Goal: Information Seeking & Learning: Learn about a topic

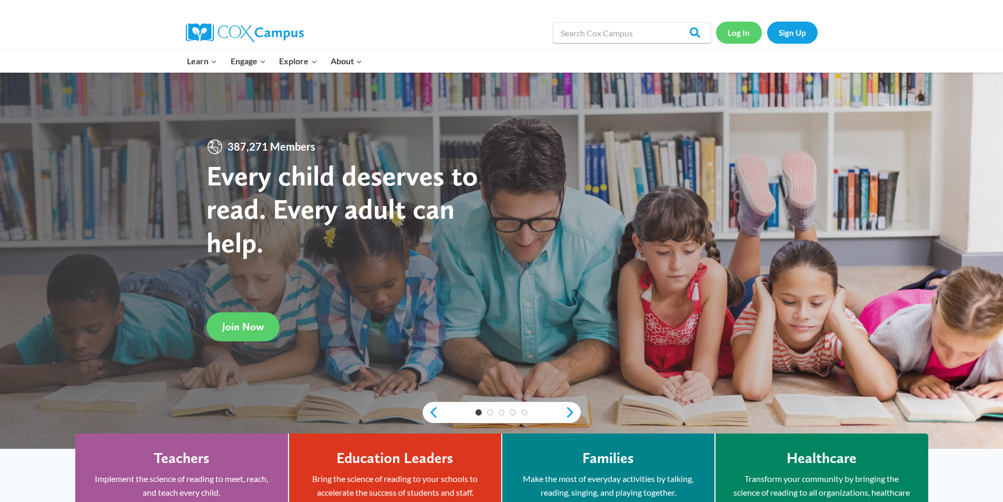
click at [742, 37] on link "Log In" at bounding box center [739, 33] width 46 height 22
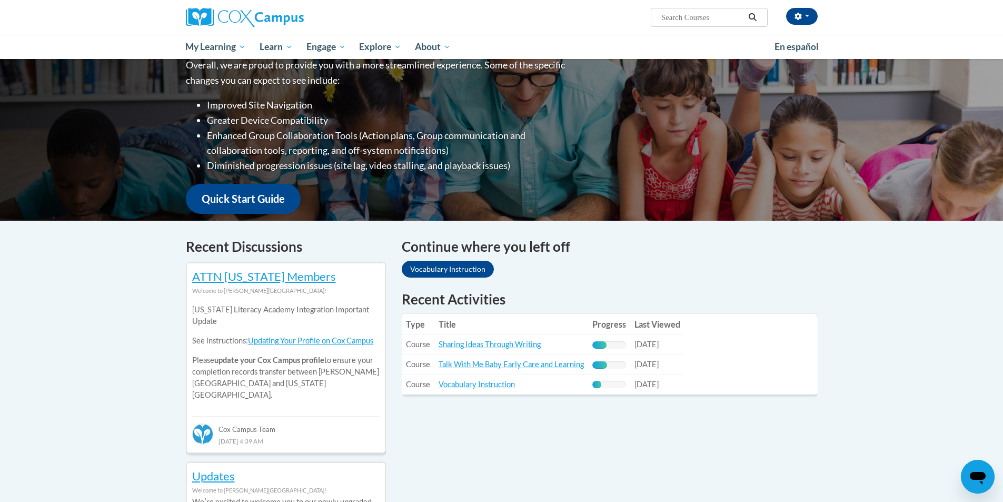
scroll to position [158, 0]
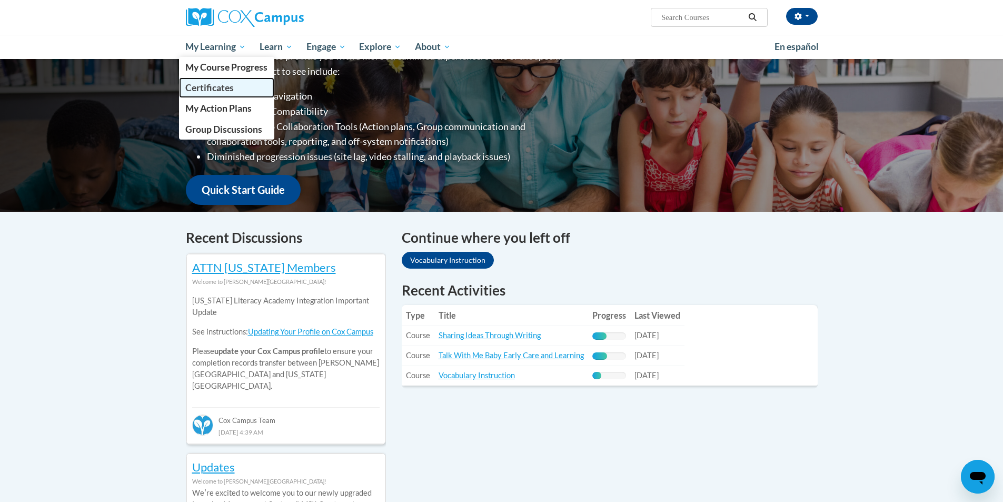
click at [216, 82] on link "Certificates" at bounding box center [227, 87] width 96 height 21
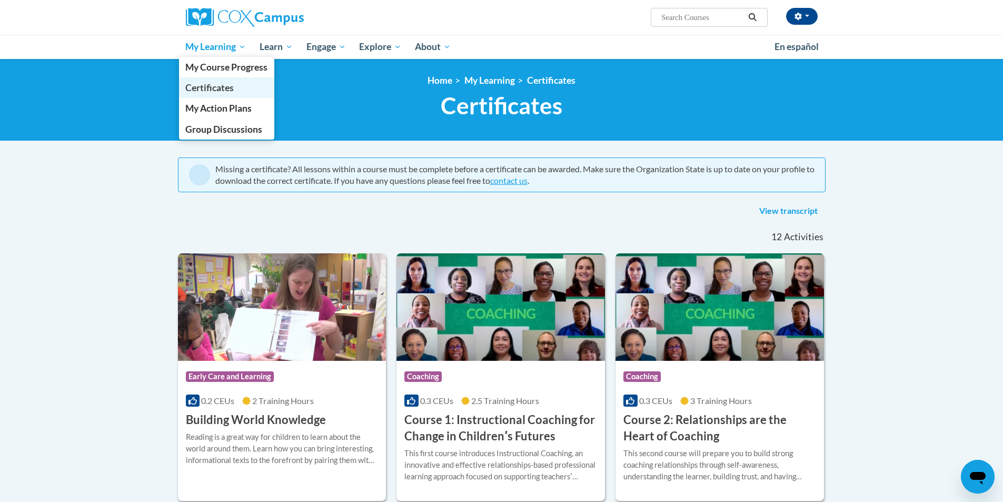
click at [220, 87] on span "Certificates" at bounding box center [209, 87] width 48 height 11
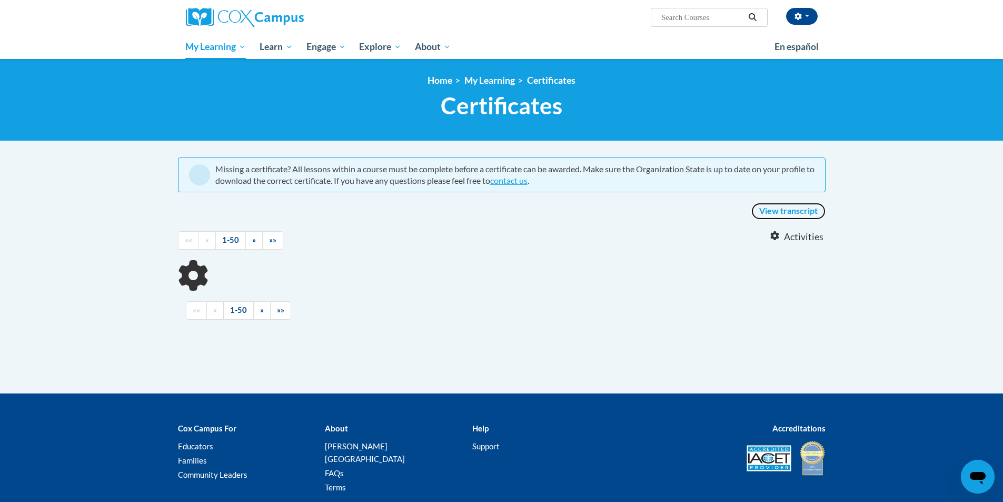
click at [772, 213] on link "View transcript" at bounding box center [789, 211] width 74 height 17
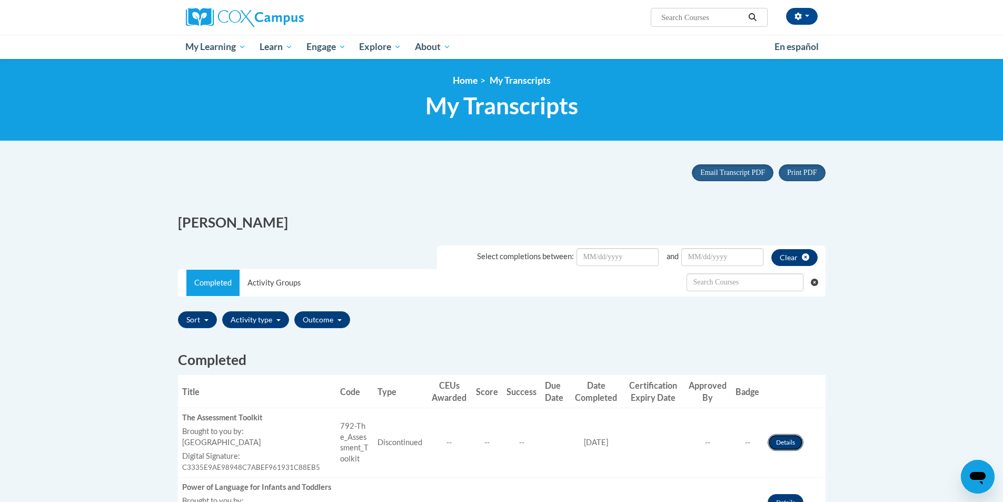
click at [784, 446] on link "Details" at bounding box center [786, 442] width 36 height 17
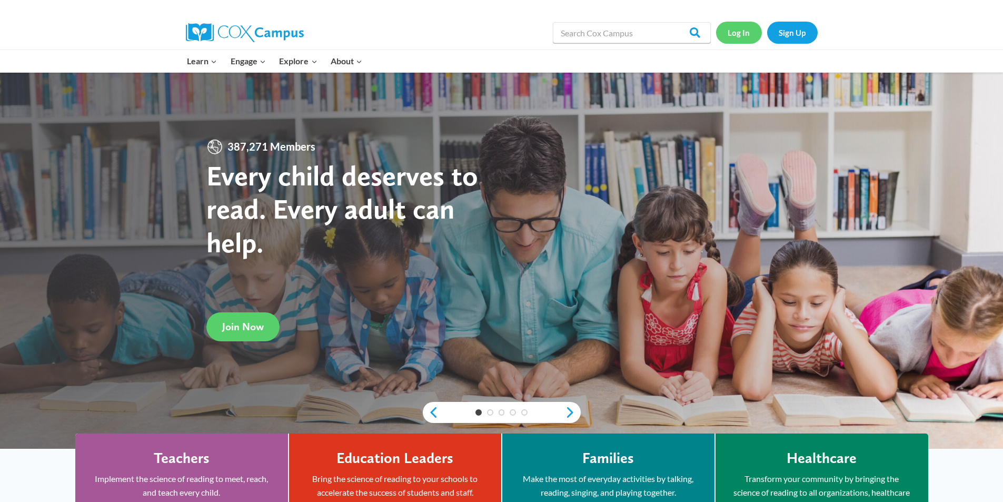
click at [740, 32] on link "Log In" at bounding box center [739, 33] width 46 height 22
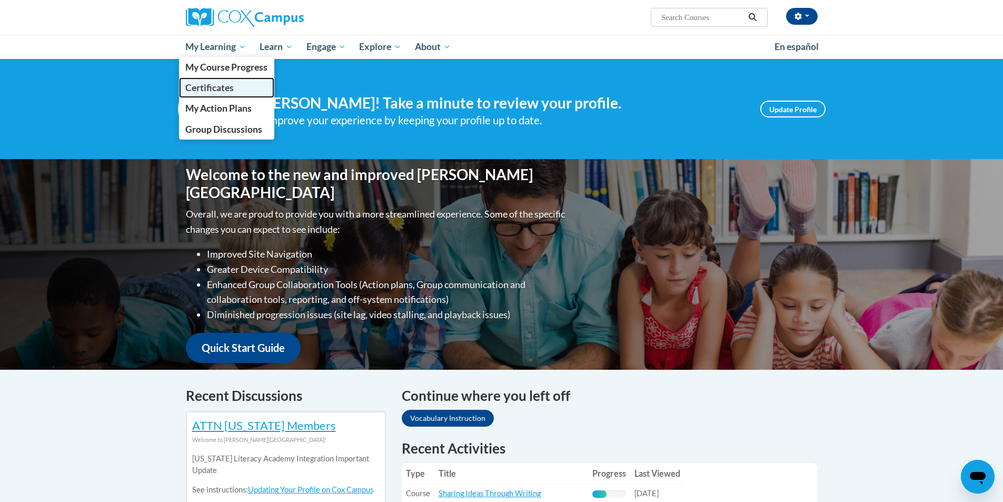
click at [193, 88] on span "Certificates" at bounding box center [209, 87] width 48 height 11
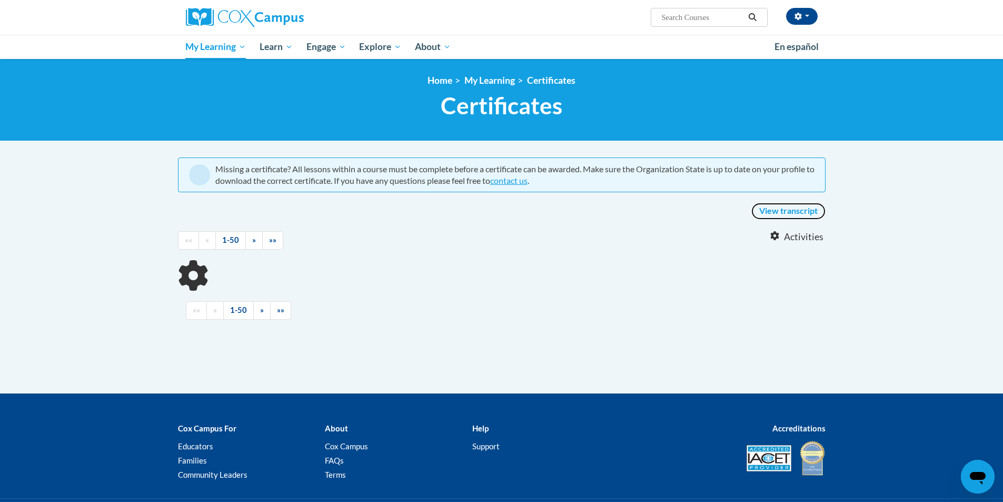
click at [778, 210] on link "View transcript" at bounding box center [789, 211] width 74 height 17
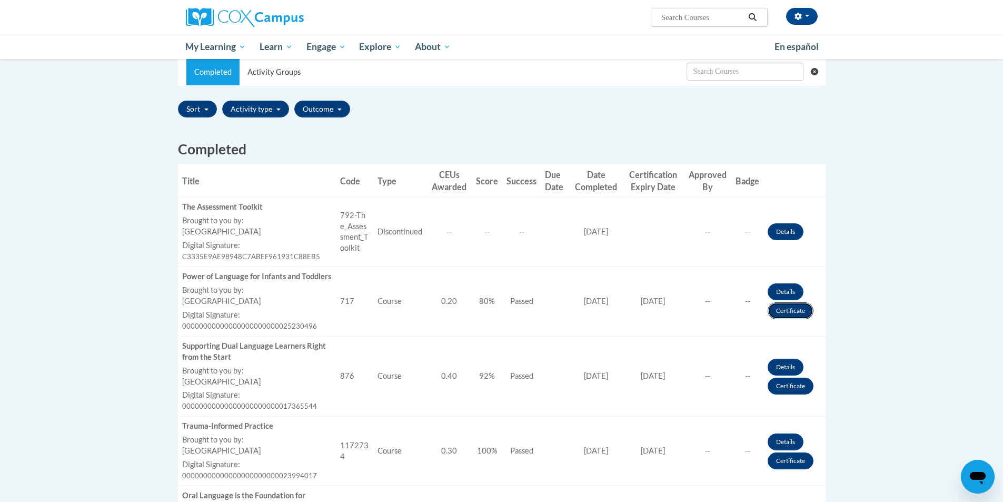
click at [793, 319] on link "Certificate" at bounding box center [791, 310] width 46 height 17
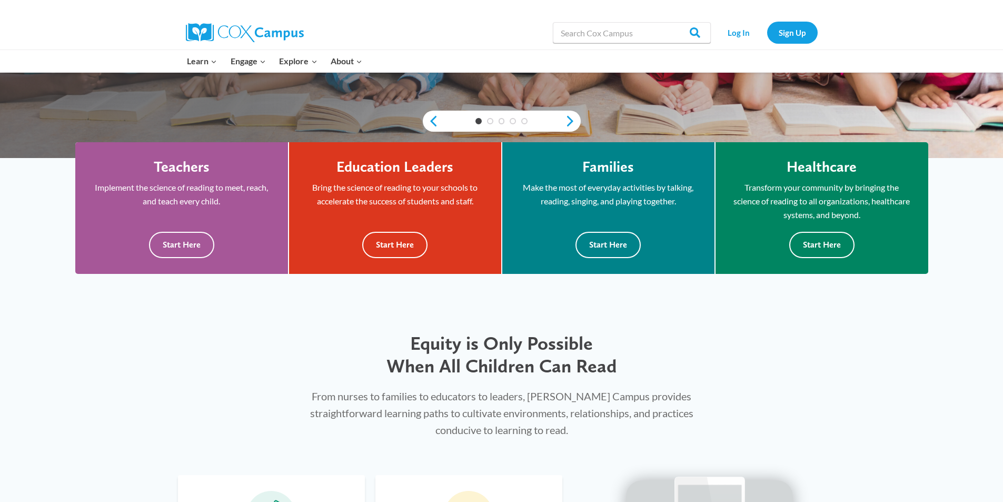
scroll to position [211, 0]
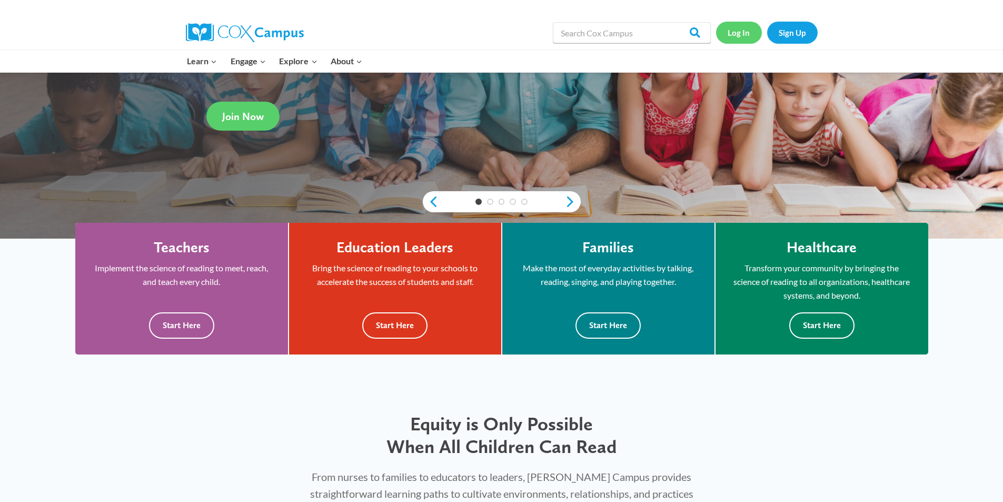
click at [742, 29] on link "Log In" at bounding box center [739, 33] width 46 height 22
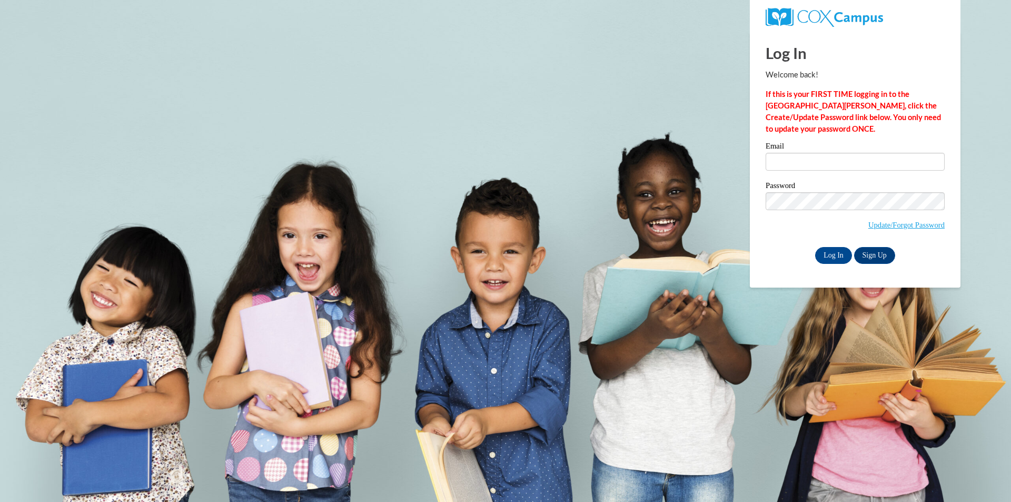
click at [786, 152] on label "Email" at bounding box center [855, 147] width 179 height 11
click at [786, 153] on input "Email" at bounding box center [855, 162] width 179 height 18
click at [790, 159] on input "Email" at bounding box center [855, 162] width 179 height 18
type input "mattsfitgirl@gmail.com"
click at [845, 183] on label "Password" at bounding box center [855, 187] width 179 height 11
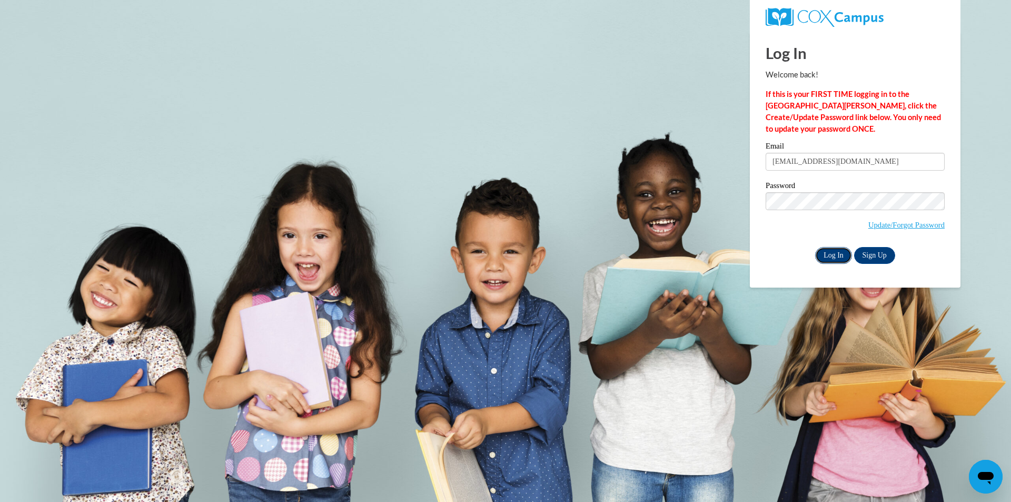
click at [828, 258] on input "Log In" at bounding box center [833, 255] width 37 height 17
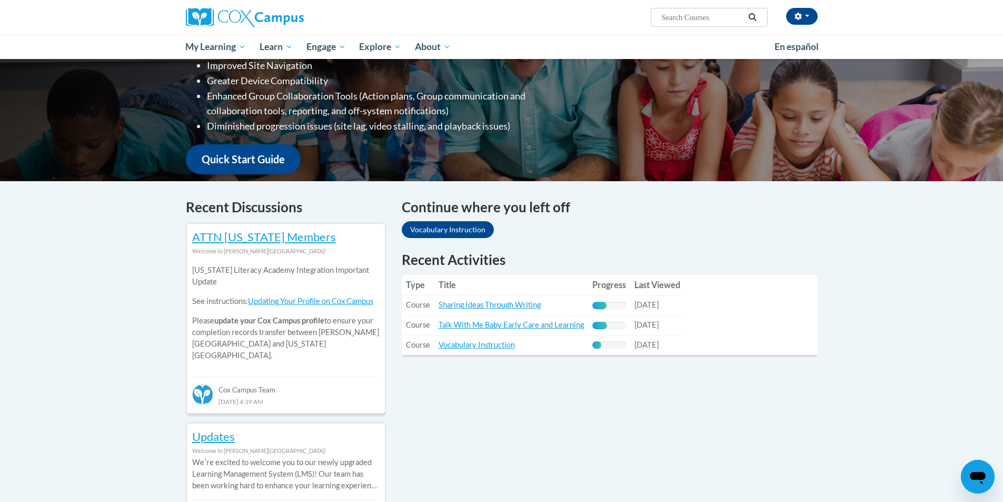
scroll to position [211, 0]
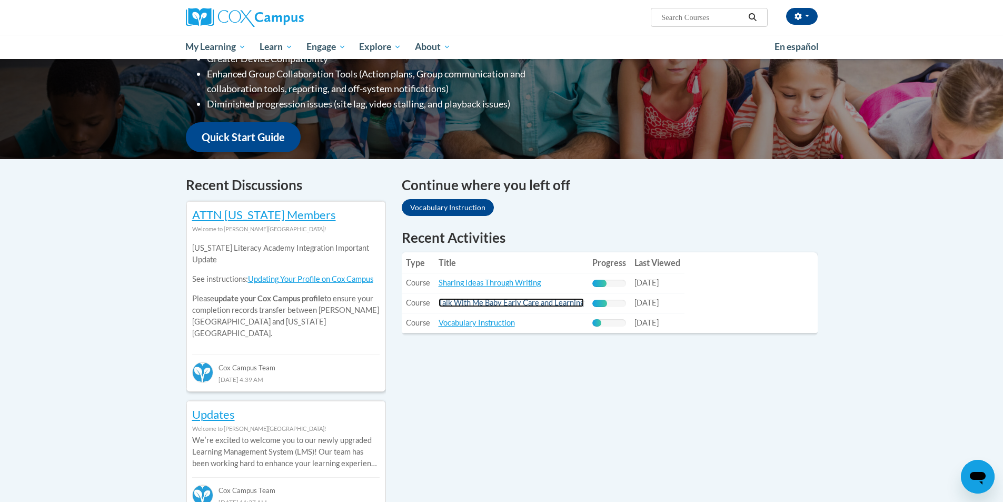
click at [486, 304] on link "Talk With Me Baby Early Care and Learning" at bounding box center [511, 302] width 145 height 9
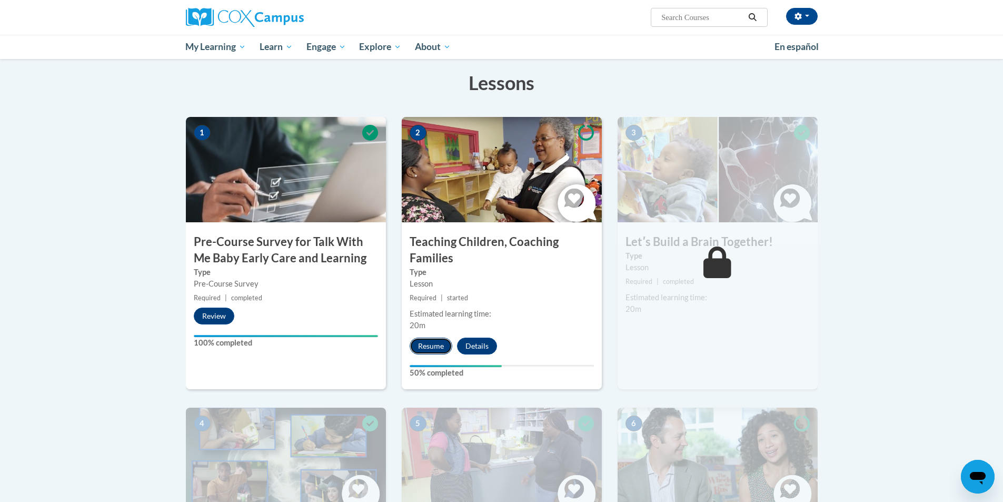
click at [440, 350] on button "Resume" at bounding box center [431, 346] width 43 height 17
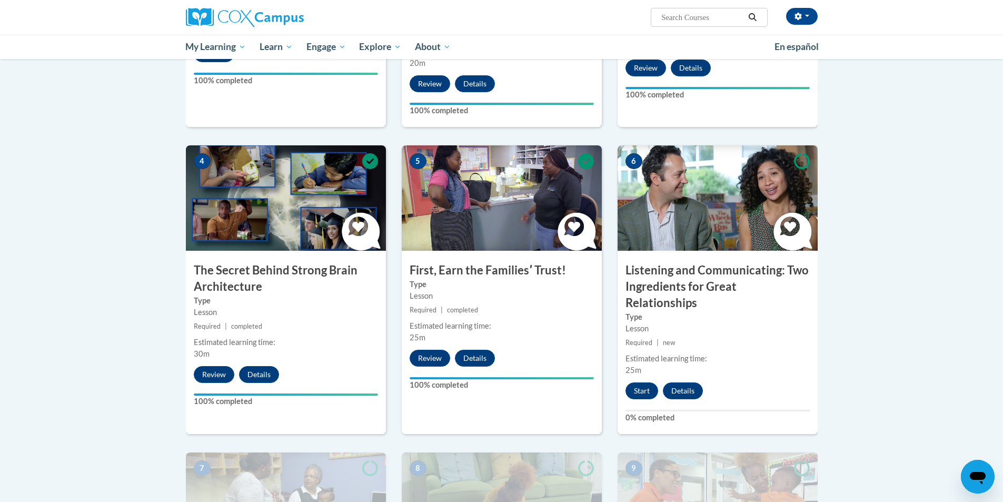
scroll to position [421, 0]
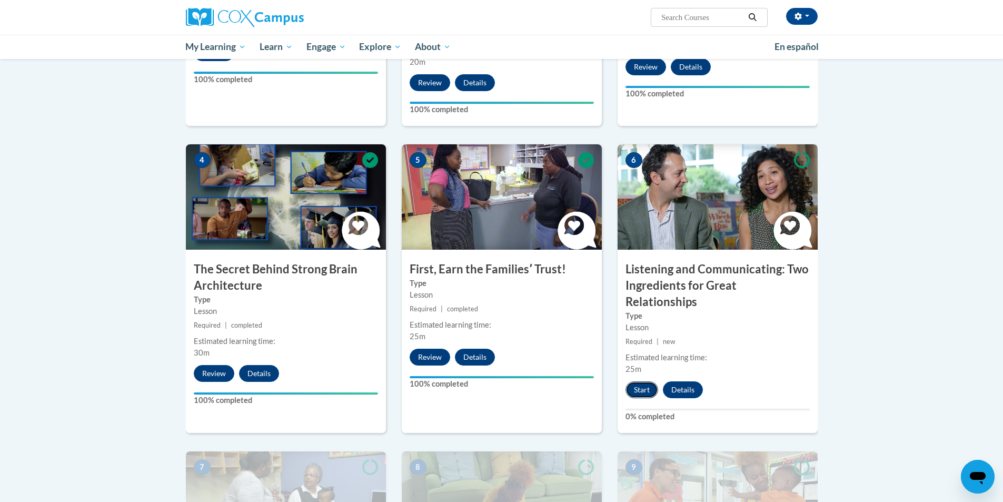
click at [642, 381] on button "Start" at bounding box center [642, 389] width 33 height 17
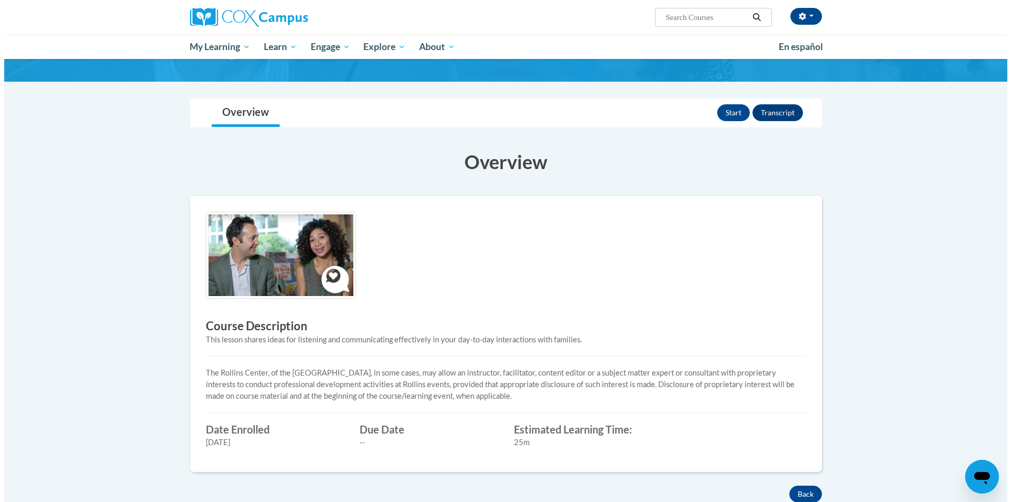
scroll to position [105, 0]
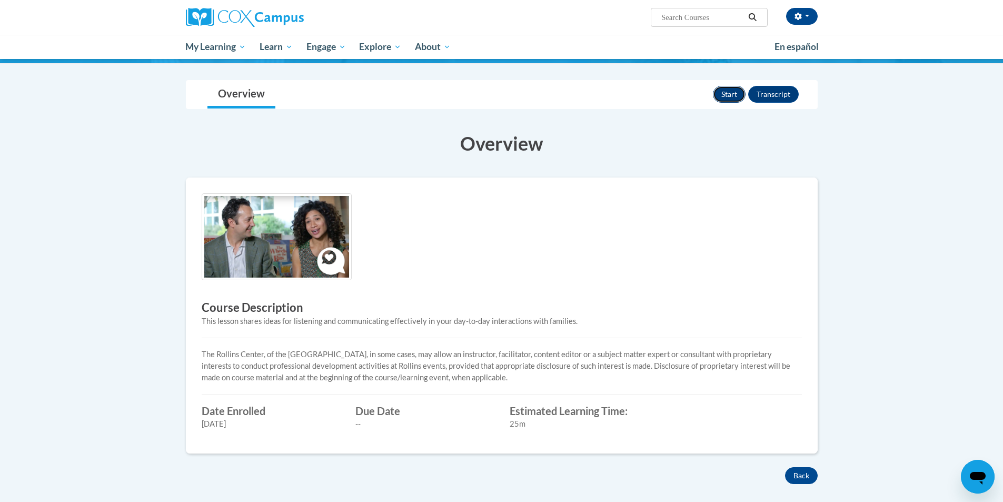
click at [734, 93] on button "Start" at bounding box center [729, 94] width 33 height 17
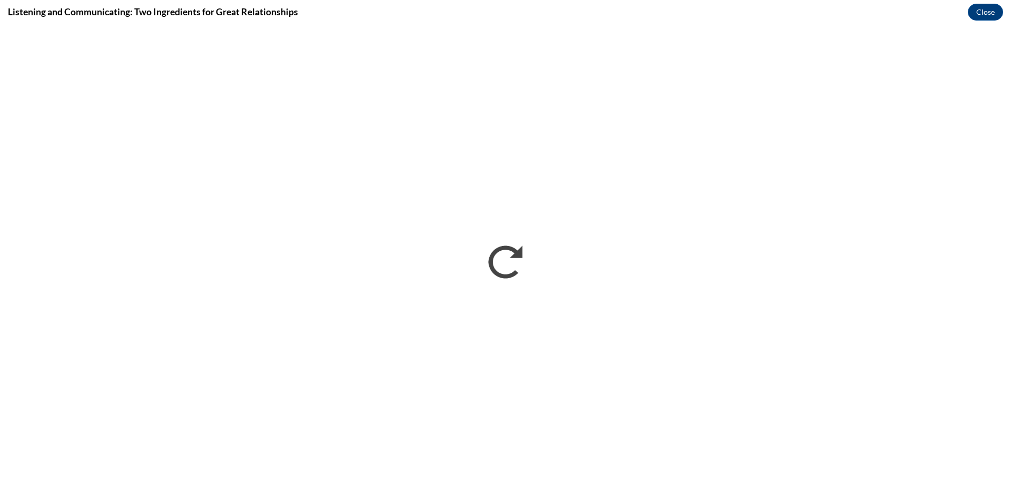
scroll to position [0, 0]
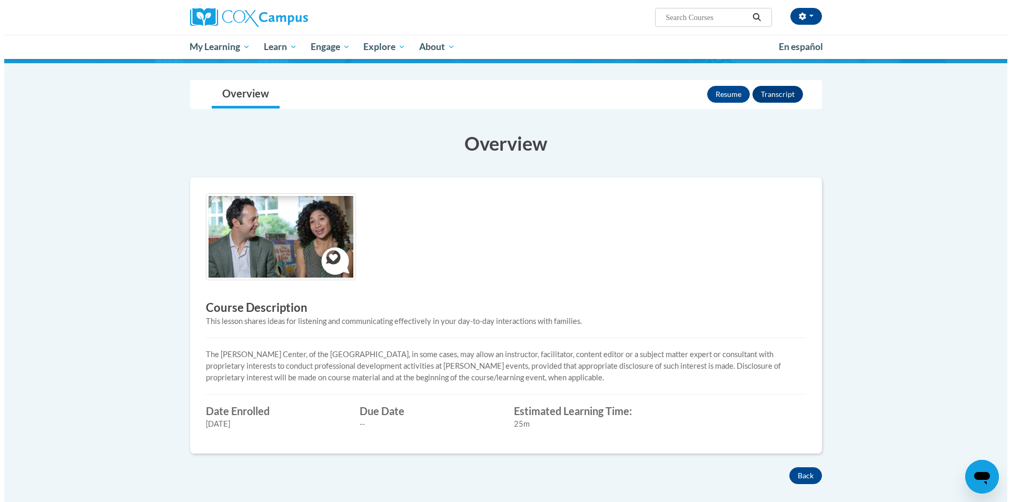
scroll to position [53, 0]
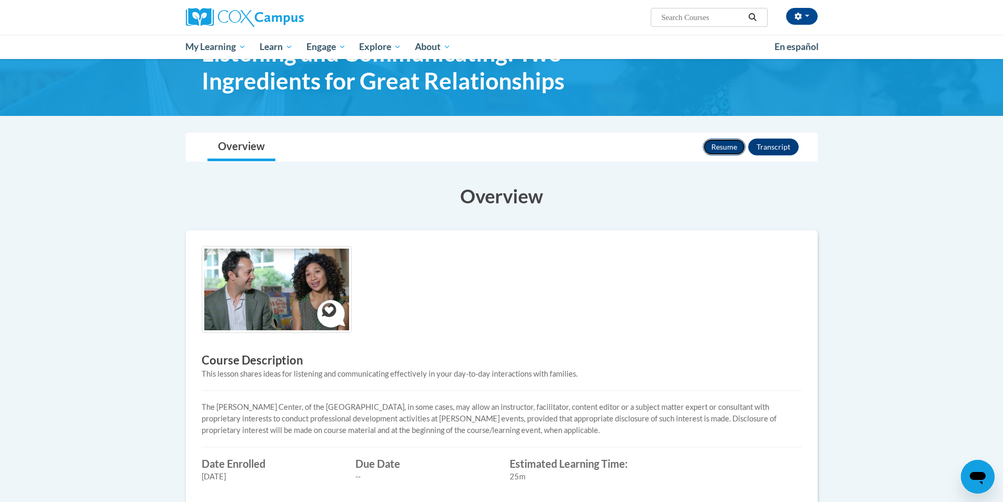
click at [729, 143] on button "Resume" at bounding box center [724, 147] width 43 height 17
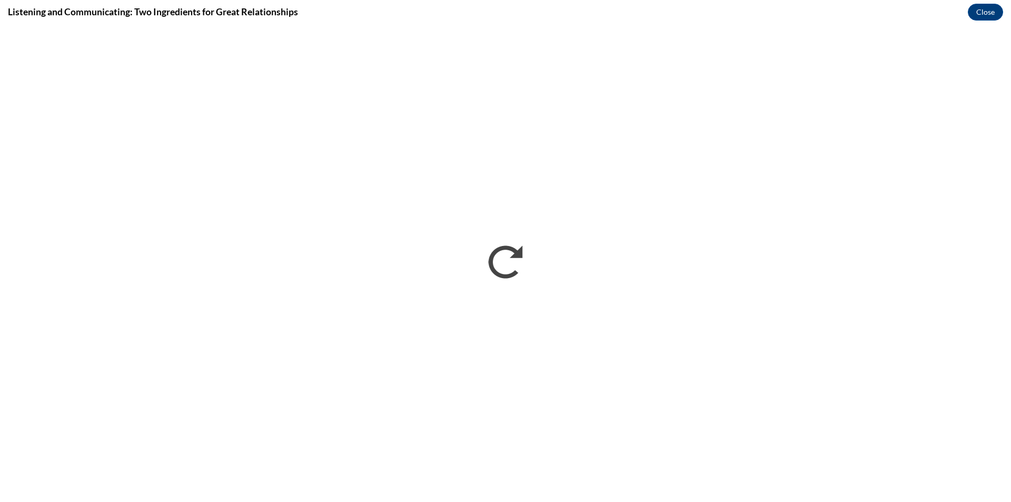
scroll to position [0, 0]
